Goal: Book appointment/travel/reservation

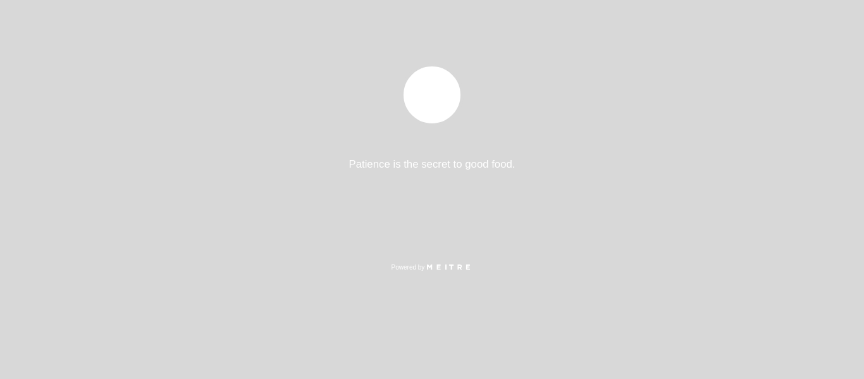
select select "pt"
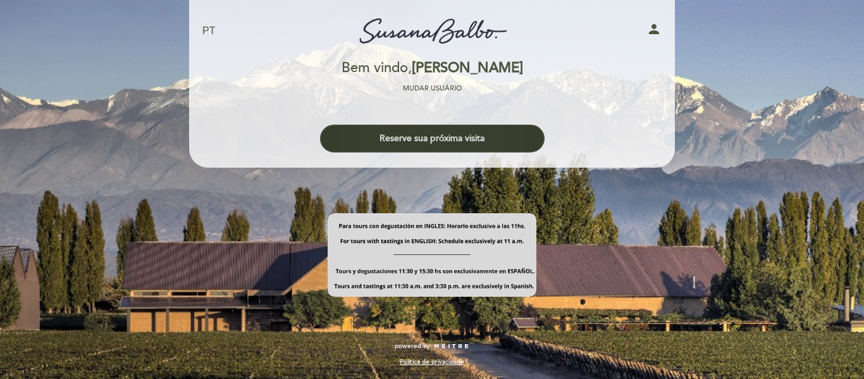
click at [426, 145] on button "Reserve sua próxima visita" at bounding box center [432, 139] width 225 height 28
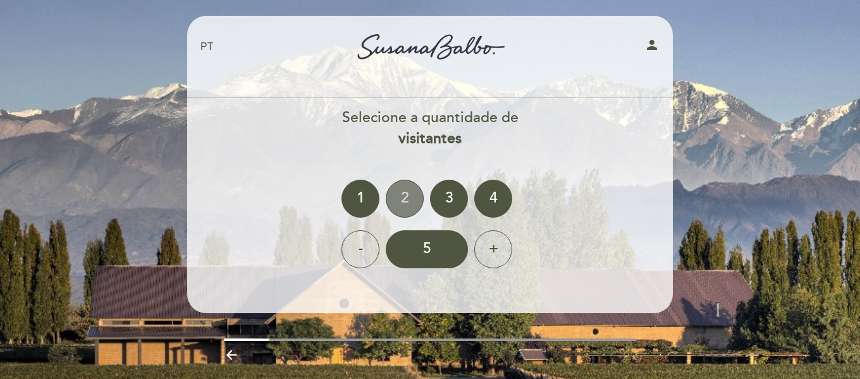
click at [396, 204] on div "2" at bounding box center [405, 199] width 38 height 38
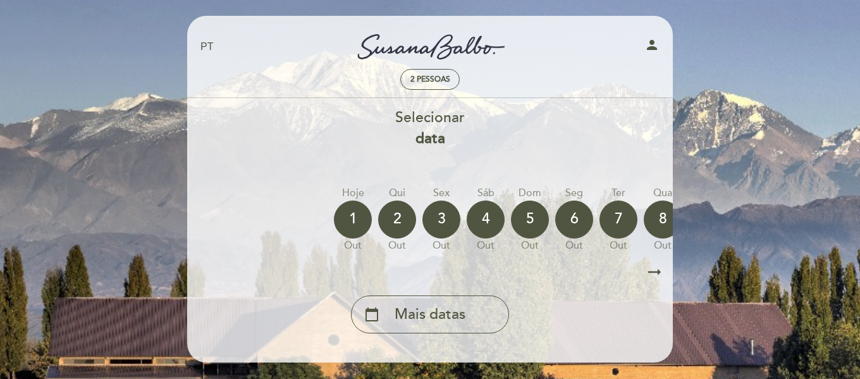
click at [651, 275] on icon "arrow_right_alt" at bounding box center [654, 272] width 19 height 27
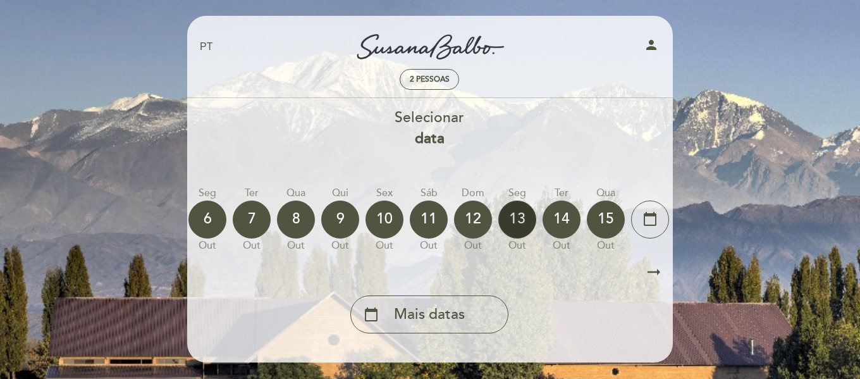
scroll to position [0, 369]
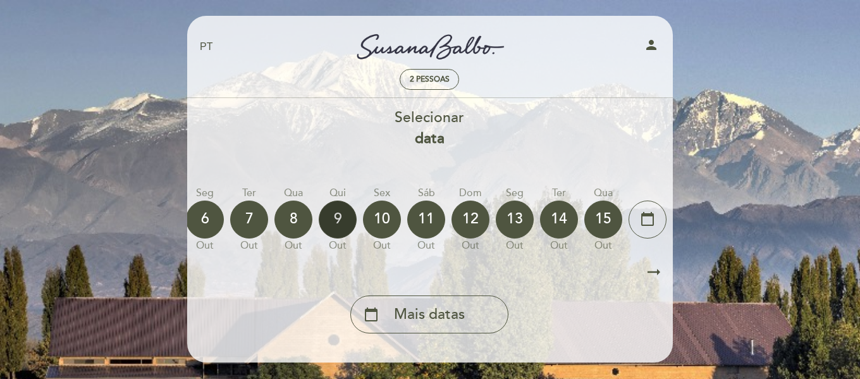
click at [328, 214] on div "9" at bounding box center [338, 220] width 38 height 38
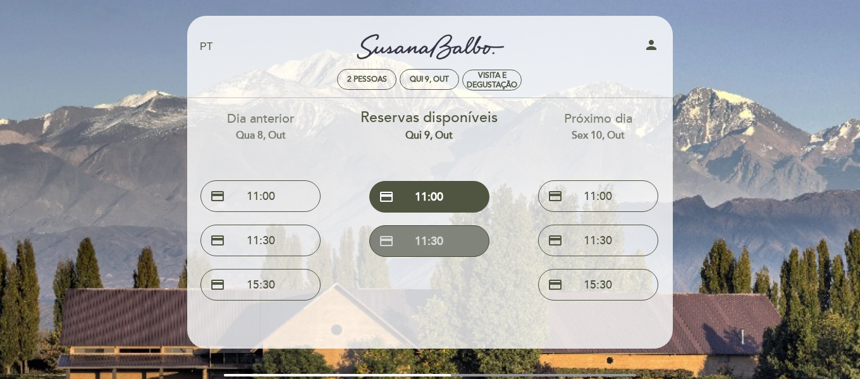
click at [455, 250] on button "credit_card 11:30" at bounding box center [429, 241] width 120 height 32
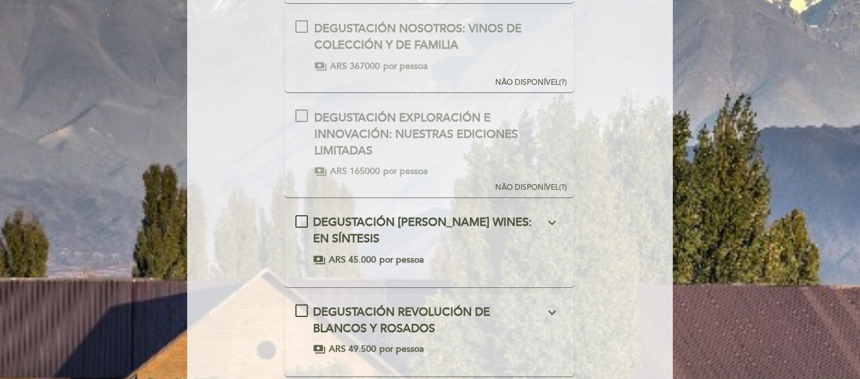
scroll to position [253, 0]
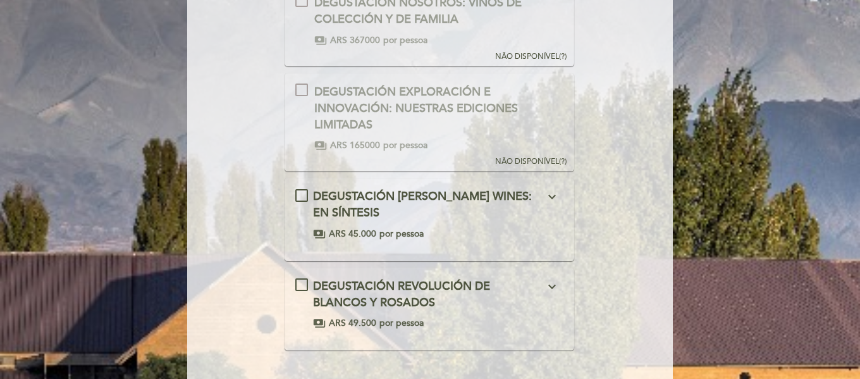
click at [298, 197] on div "DEGUSTACIÓN [PERSON_NAME] WINES: EN SÍNTESIS expand_more En esta degustación ha…" at bounding box center [429, 214] width 269 height 51
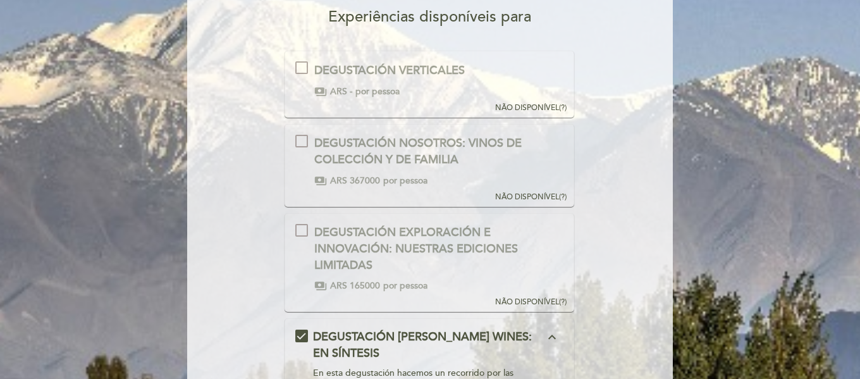
scroll to position [0, 0]
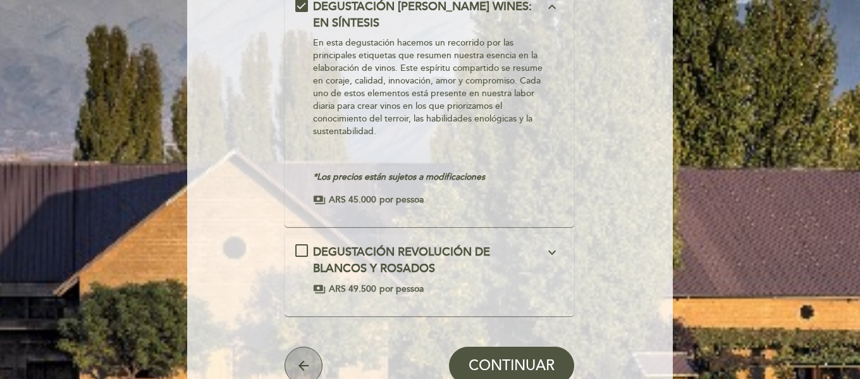
click at [288, 364] on button "arrow_back" at bounding box center [304, 366] width 38 height 38
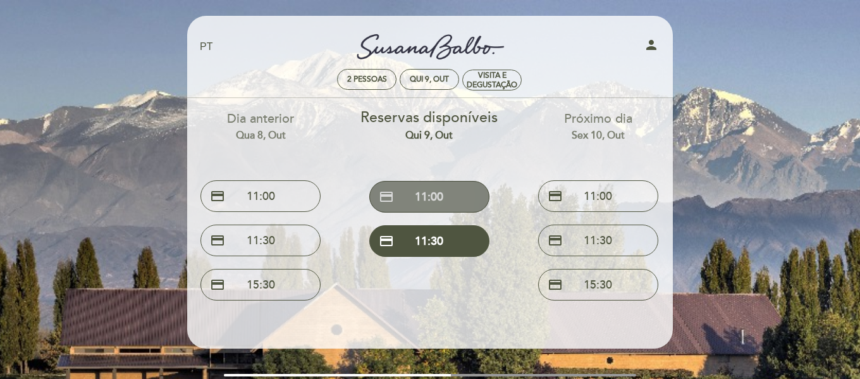
click at [446, 197] on button "credit_card 11:00" at bounding box center [429, 197] width 120 height 32
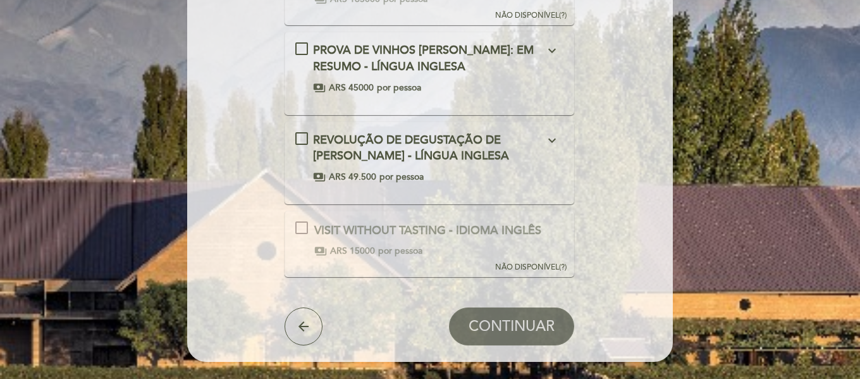
scroll to position [413, 0]
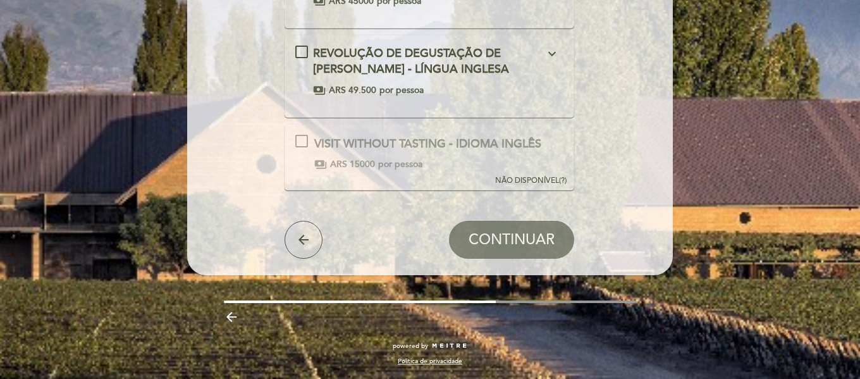
click at [325, 240] on div "arrow_back CONTINUAR" at bounding box center [430, 240] width 290 height 38
click at [309, 238] on icon "arrow_back" at bounding box center [303, 239] width 15 height 15
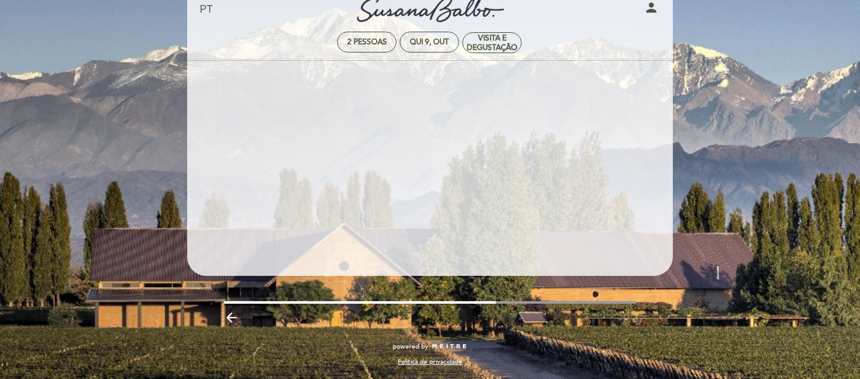
scroll to position [37, 0]
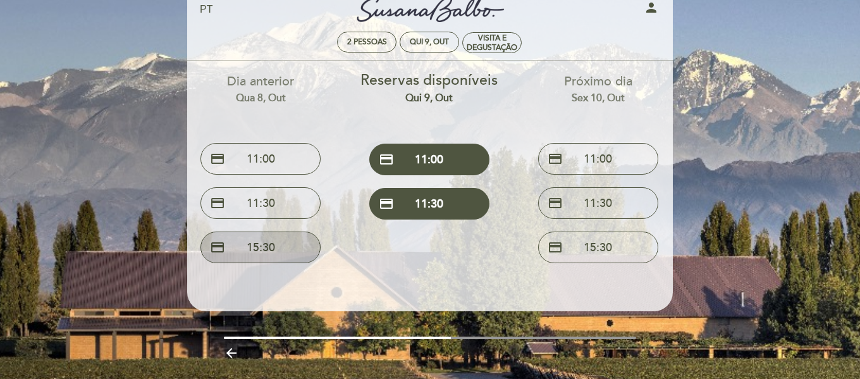
click at [299, 257] on button "credit_card 15:30" at bounding box center [261, 248] width 120 height 32
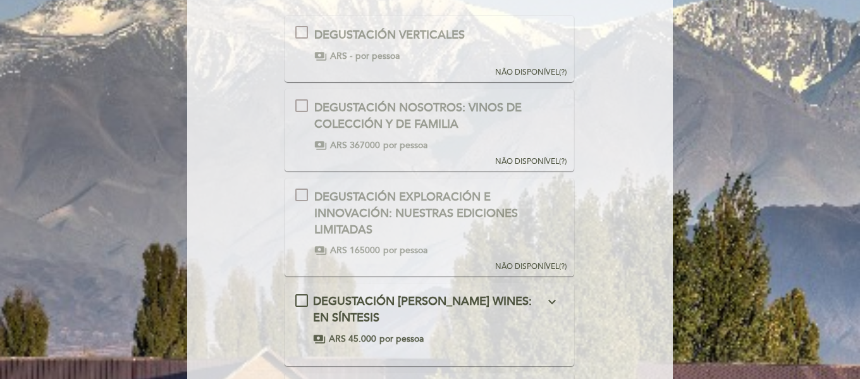
scroll to position [0, 0]
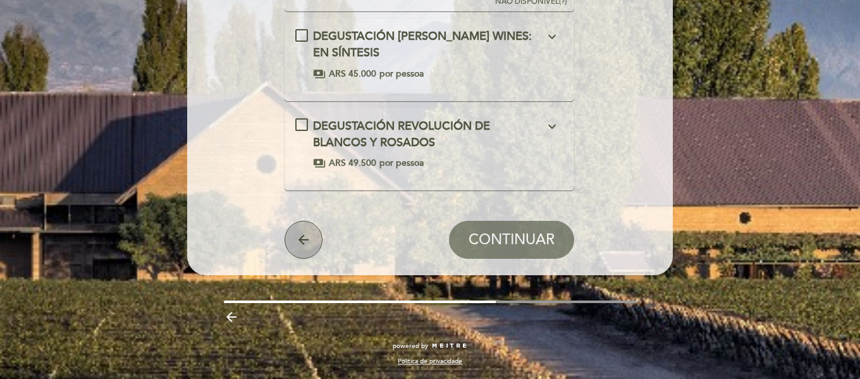
click at [293, 242] on button "arrow_back" at bounding box center [304, 240] width 38 height 38
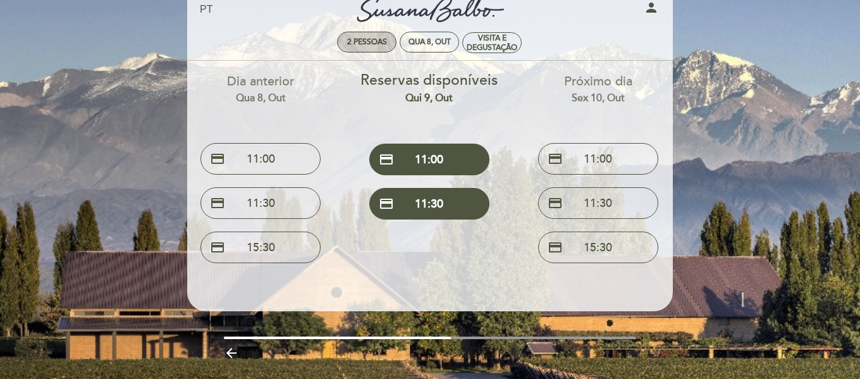
click at [430, 44] on div "Qua 8, out" at bounding box center [430, 41] width 42 height 9
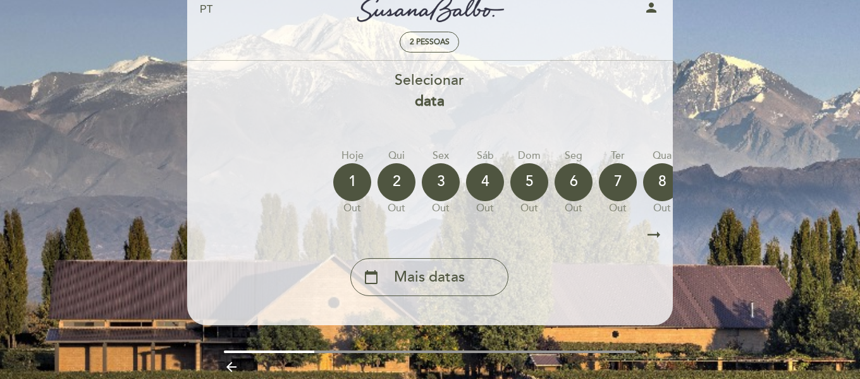
click at [647, 237] on icon "arrow_right_alt" at bounding box center [654, 234] width 19 height 27
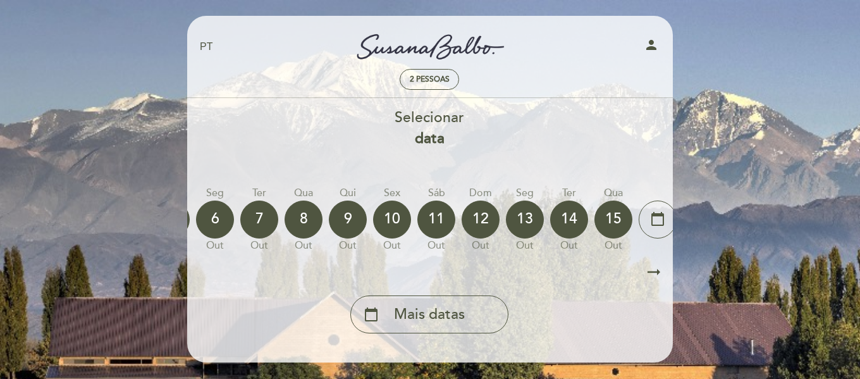
scroll to position [0, 369]
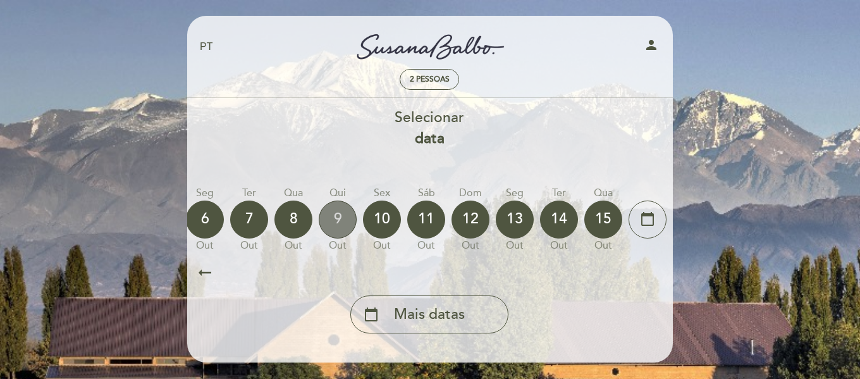
click at [349, 219] on div "9" at bounding box center [338, 220] width 38 height 38
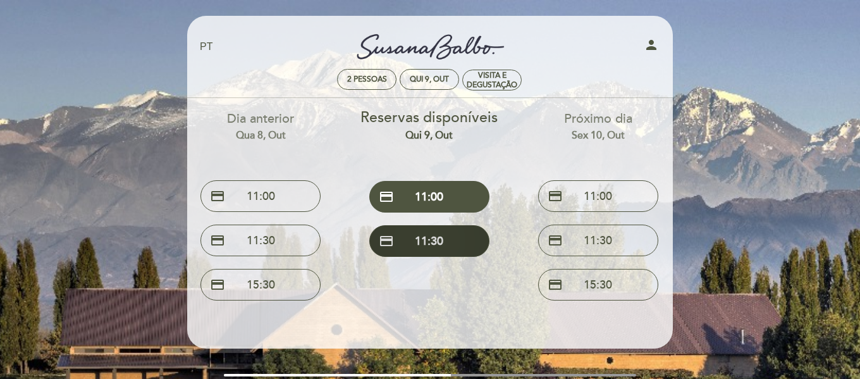
click at [468, 248] on button "credit_card 11:30" at bounding box center [429, 241] width 120 height 32
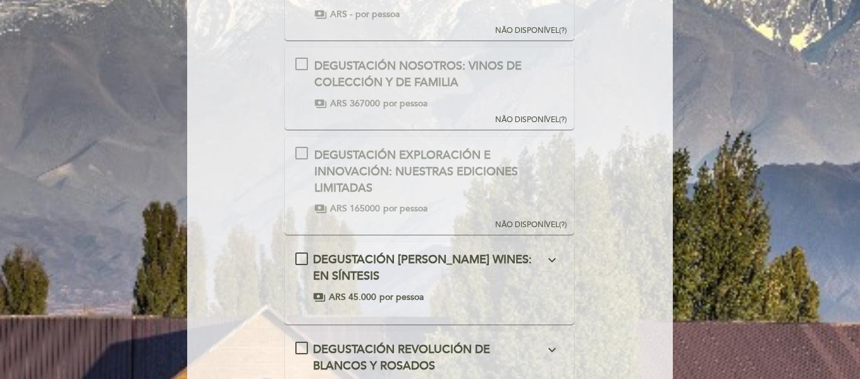
scroll to position [253, 0]
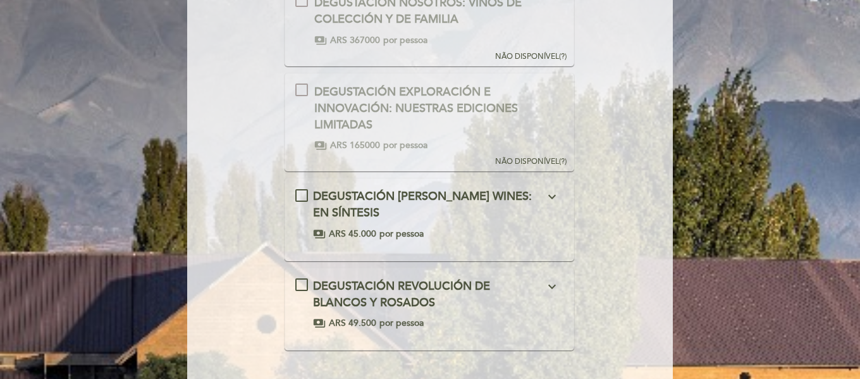
click at [555, 201] on icon "expand_more" at bounding box center [552, 196] width 15 height 15
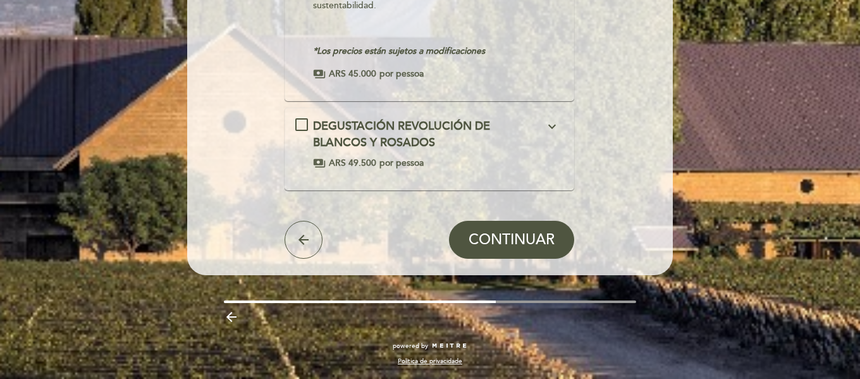
drag, startPoint x: 553, startPoint y: 240, endPoint x: 571, endPoint y: 240, distance: 18.4
click at [553, 242] on span "CONTINUAR" at bounding box center [512, 241] width 86 height 18
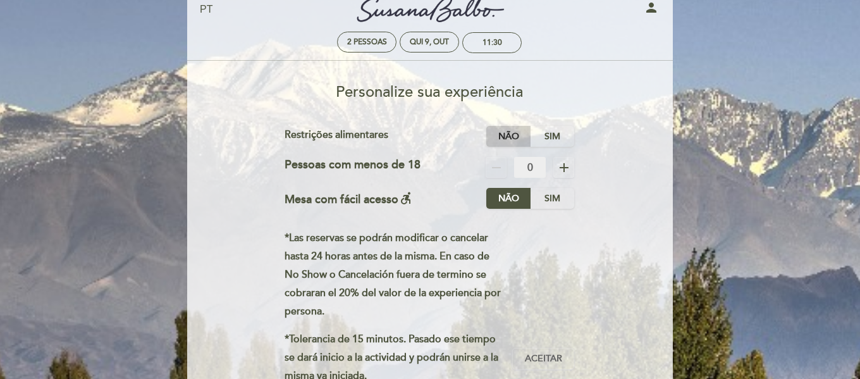
click at [500, 133] on label "Não" at bounding box center [508, 136] width 44 height 21
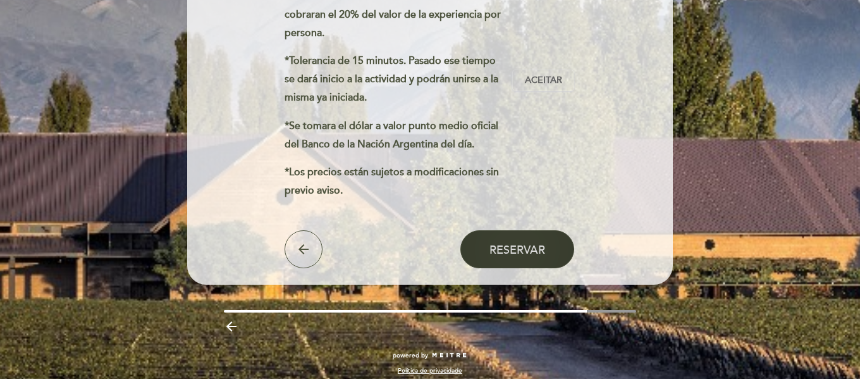
scroll to position [316, 0]
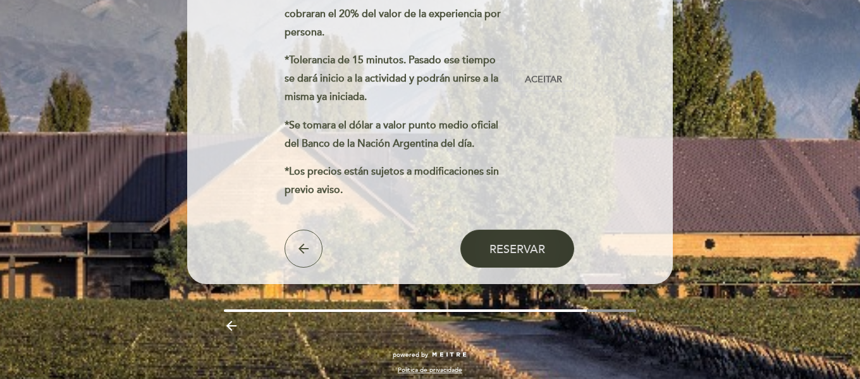
click at [524, 243] on span "Reservar" at bounding box center [518, 249] width 56 height 14
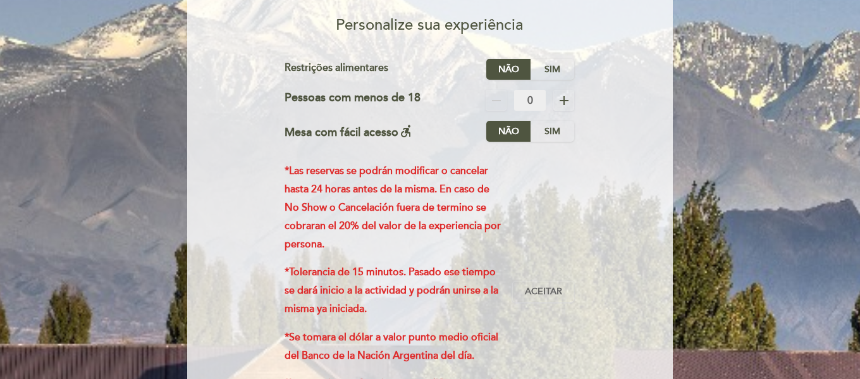
scroll to position [190, 0]
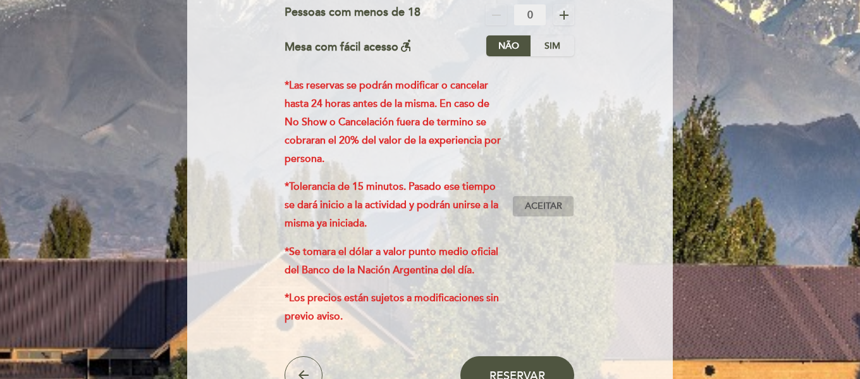
click at [520, 209] on button "Aceitar Aceito" at bounding box center [543, 206] width 62 height 22
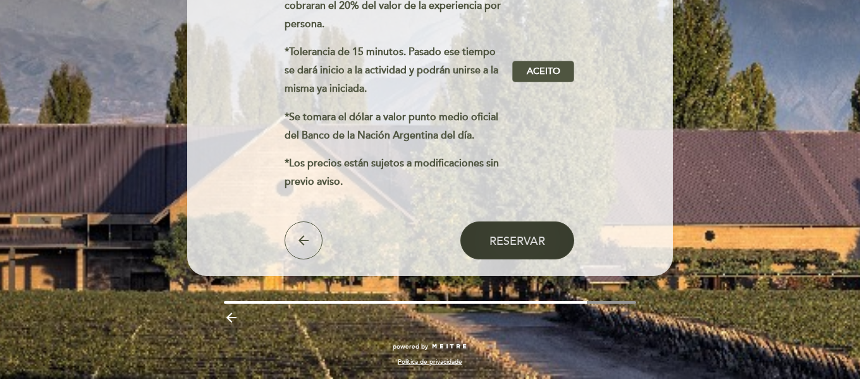
click at [547, 255] on button "Reservar" at bounding box center [518, 240] width 114 height 38
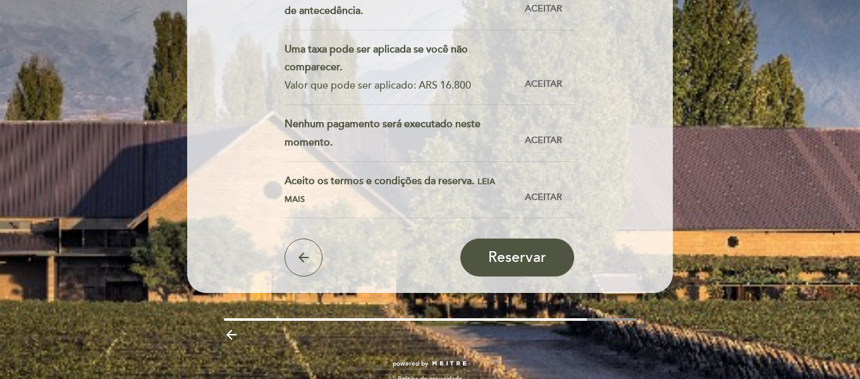
scroll to position [383, 0]
